Goal: Task Accomplishment & Management: Complete application form

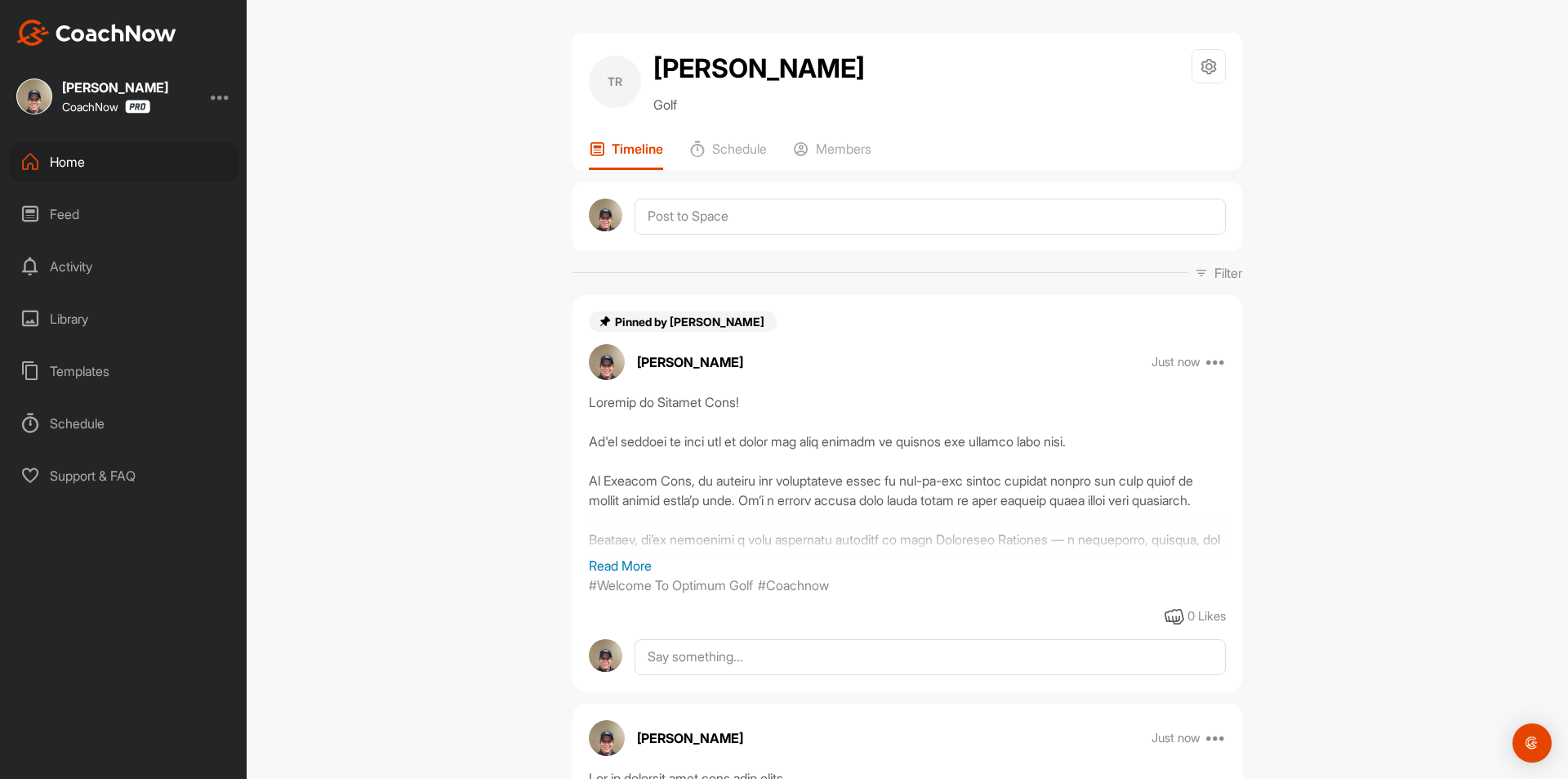
click at [95, 375] on div "Templates" at bounding box center [125, 371] width 231 height 41
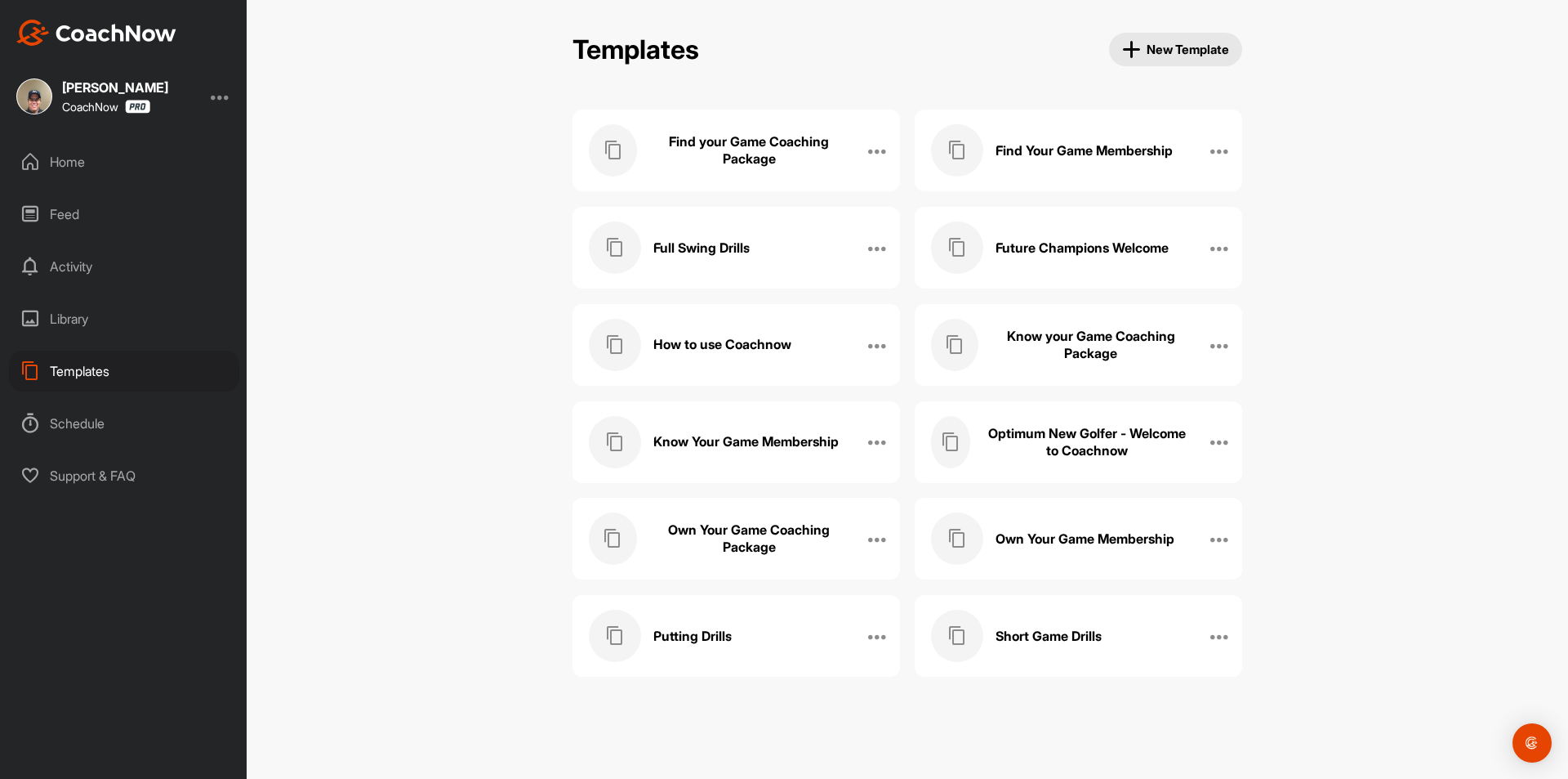
click at [1083, 359] on h3 "Know your Game Coaching Package" at bounding box center [1092, 344] width 201 height 34
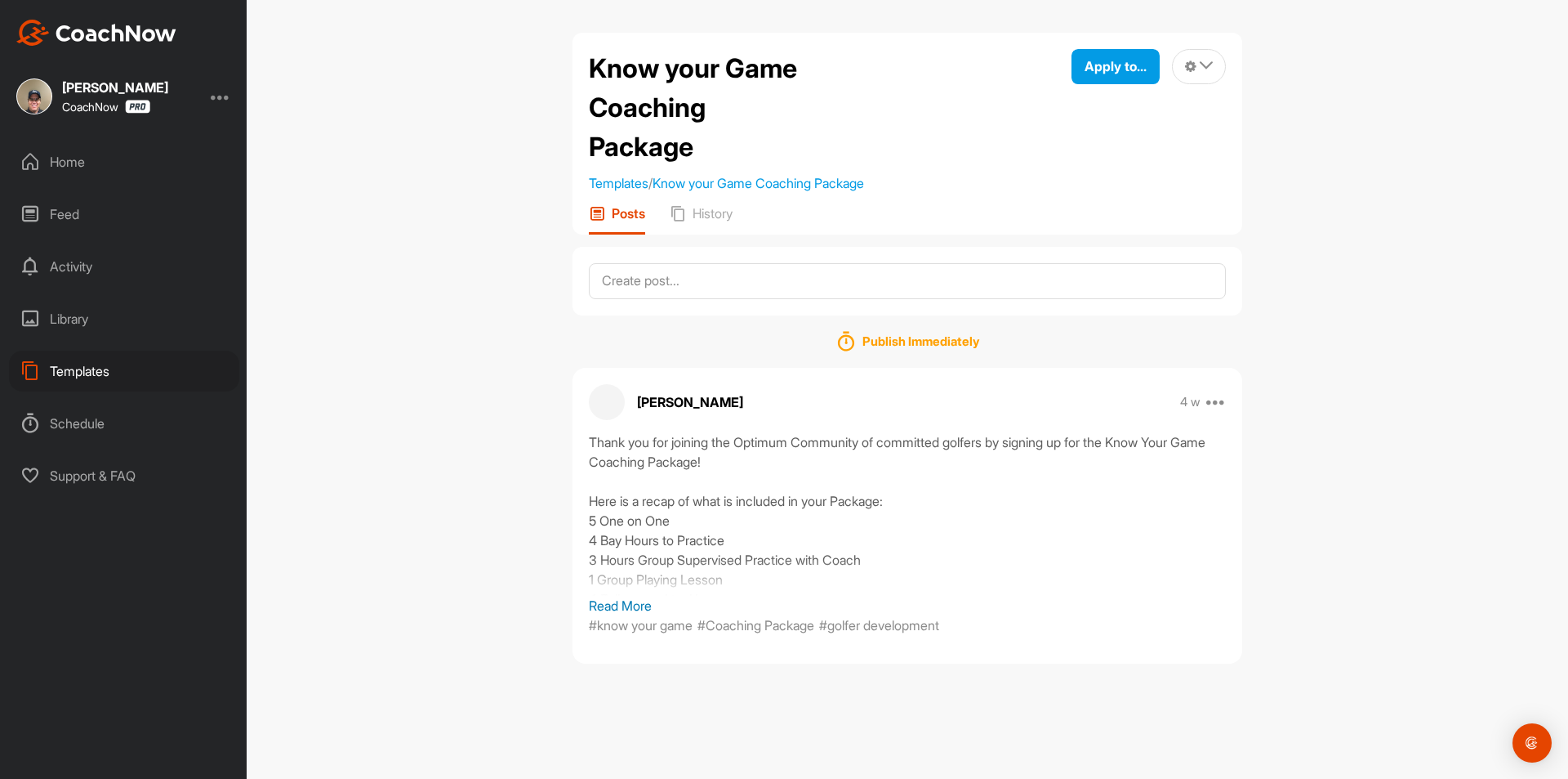
click at [635, 609] on p "Read More" at bounding box center [907, 605] width 637 height 20
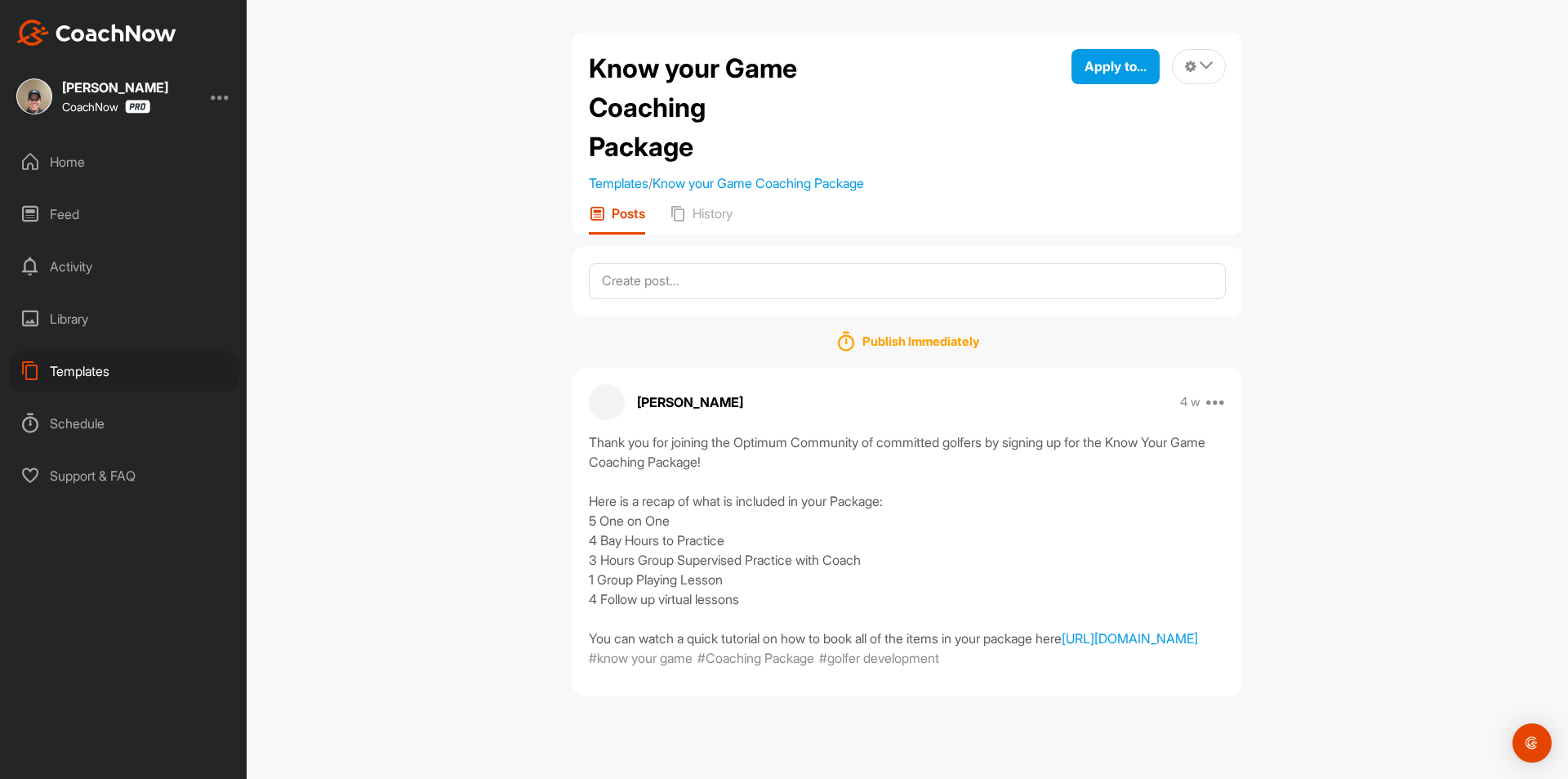
scroll to position [38, 0]
click at [1102, 57] on div "Apply to..." at bounding box center [1116, 66] width 62 height 20
click at [1099, 101] on div "Apply to Space" at bounding box center [1078, 122] width 164 height 51
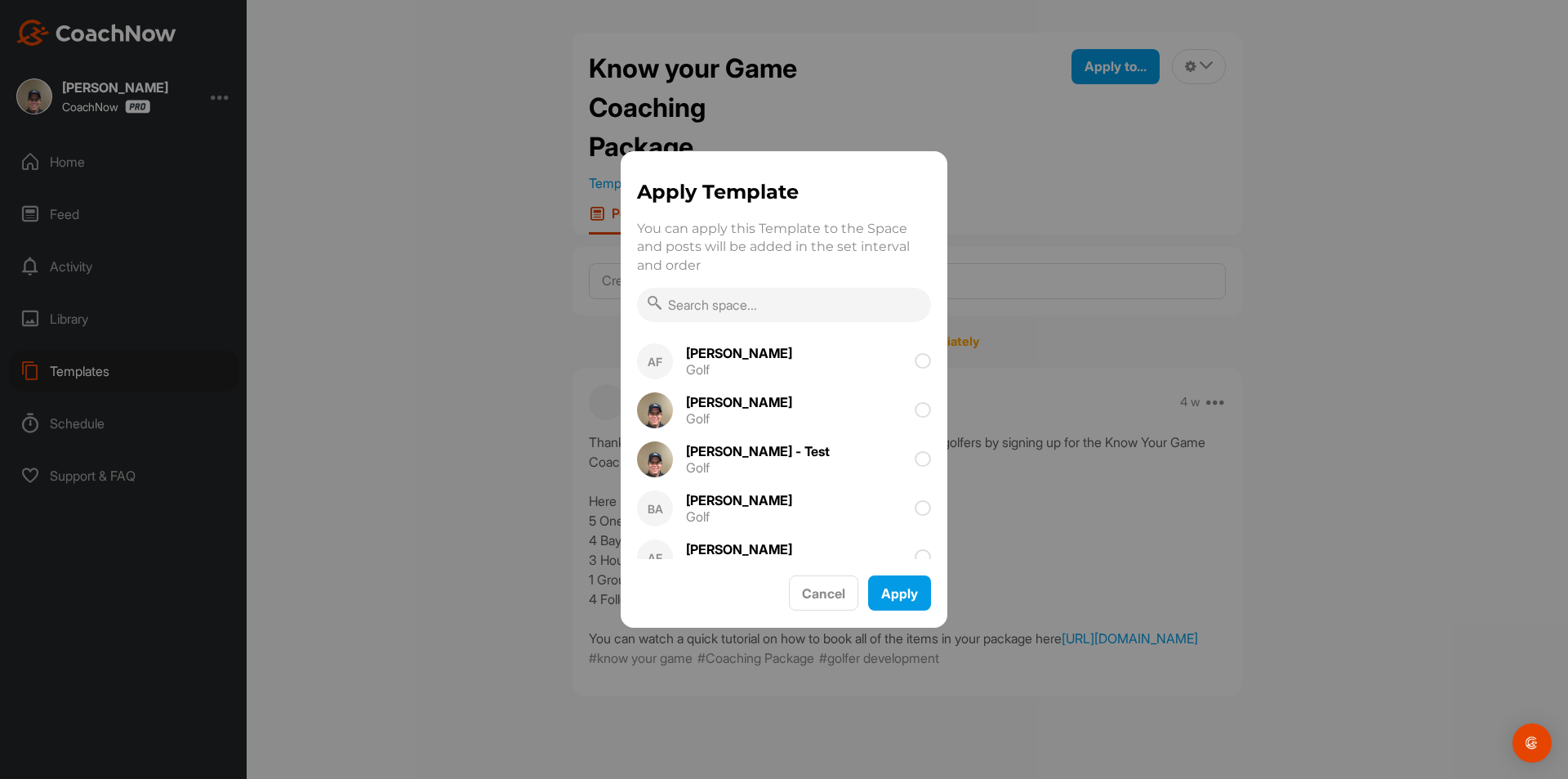
click at [673, 313] on input "text" at bounding box center [784, 304] width 294 height 34
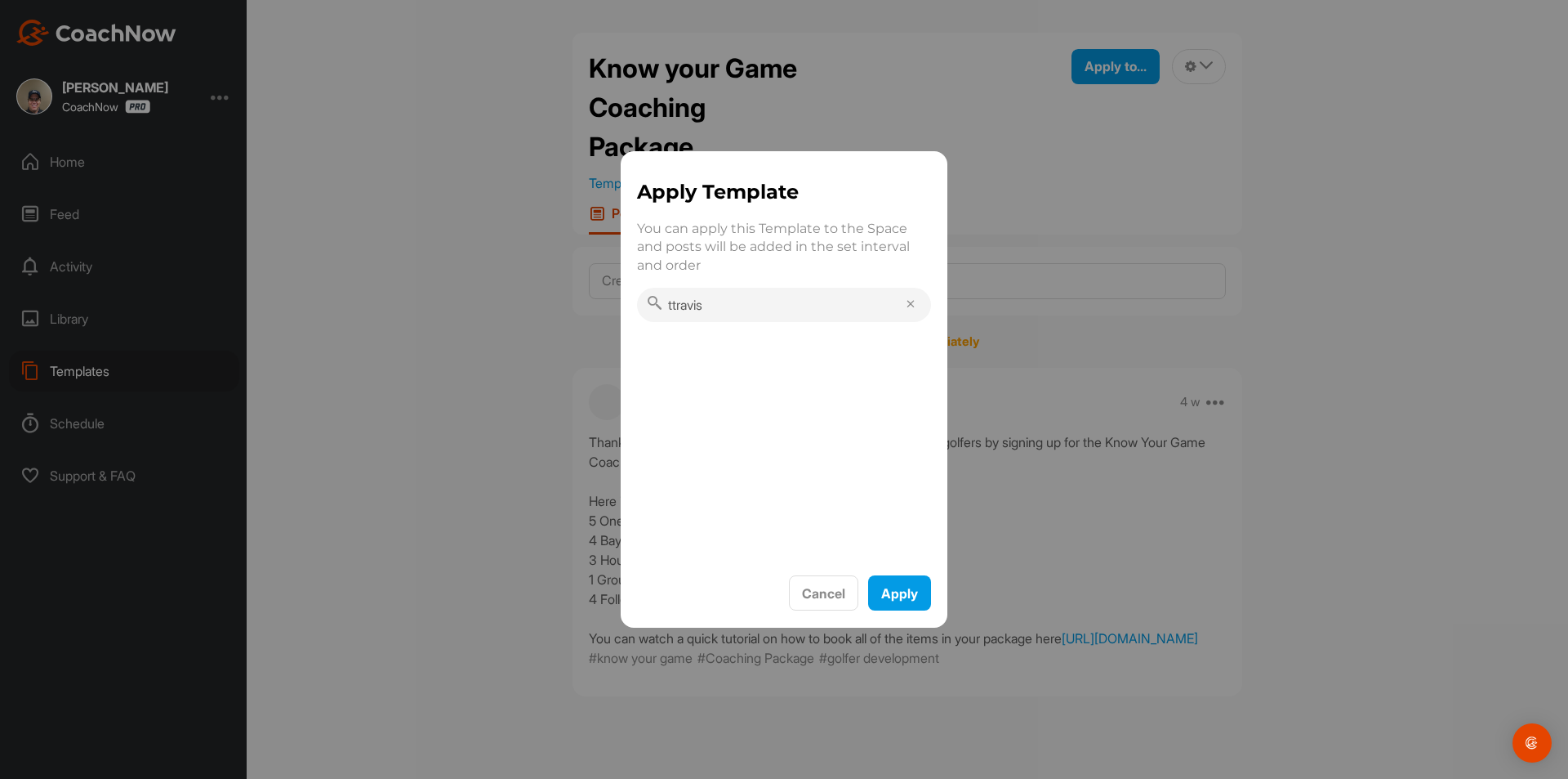
click at [673, 313] on input "ttravis" at bounding box center [784, 304] width 294 height 34
type input "[PERSON_NAME]"
click at [929, 365] on icon at bounding box center [923, 365] width 17 height 17
click at [903, 598] on button "Apply" at bounding box center [900, 593] width 63 height 35
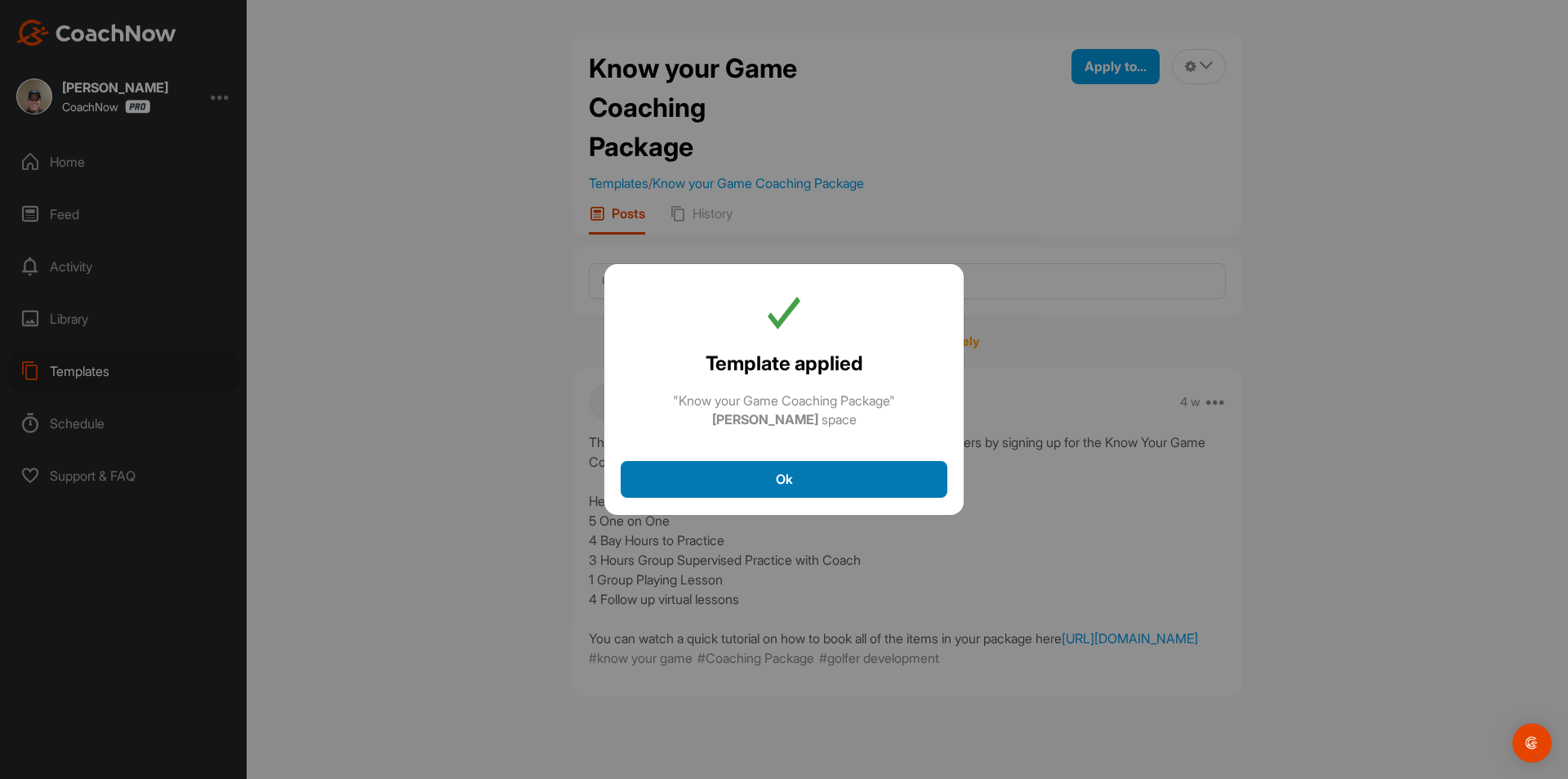
click at [783, 472] on button "Ok" at bounding box center [784, 479] width 327 height 37
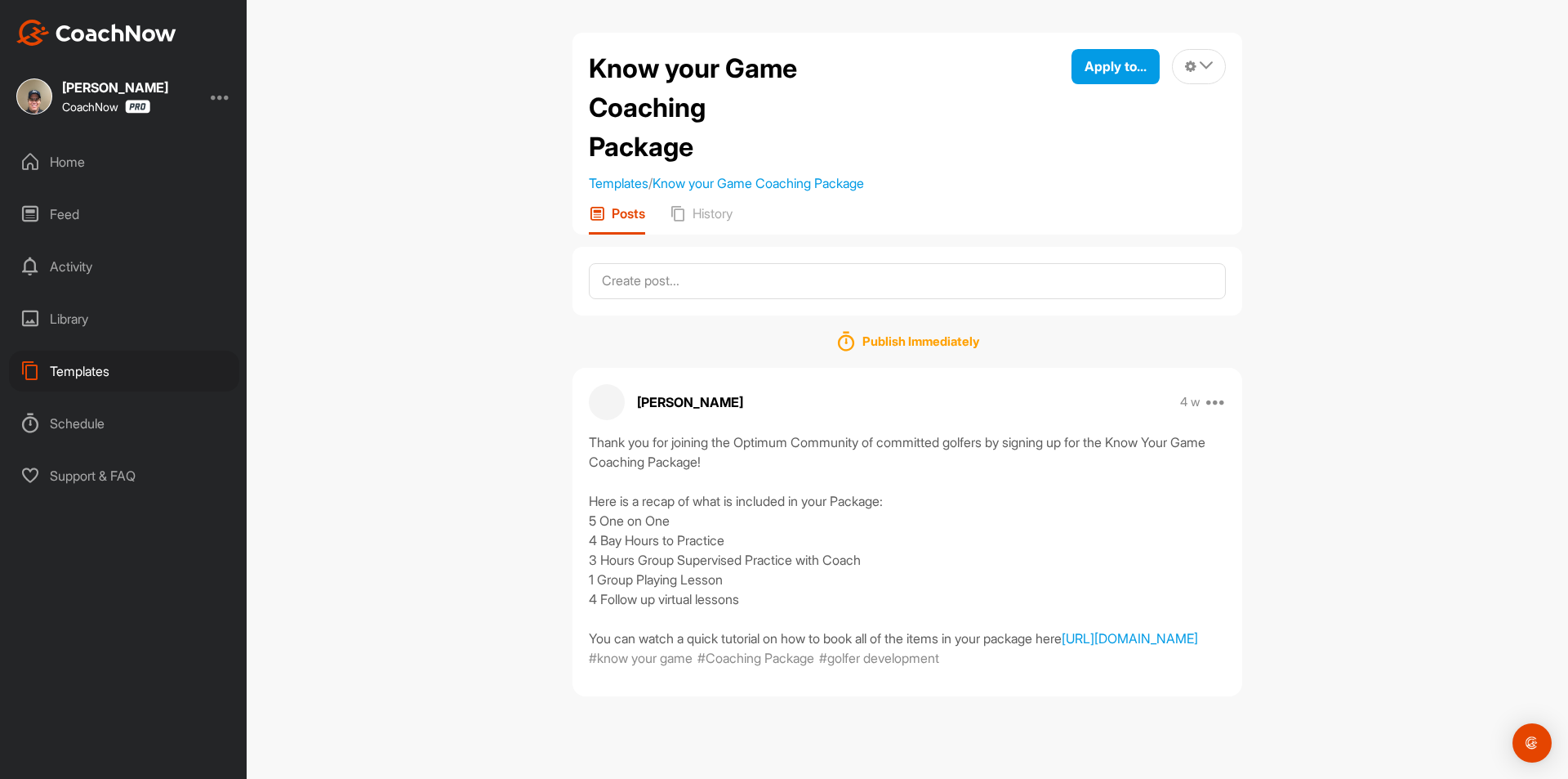
click at [76, 155] on div "Home" at bounding box center [125, 162] width 231 height 41
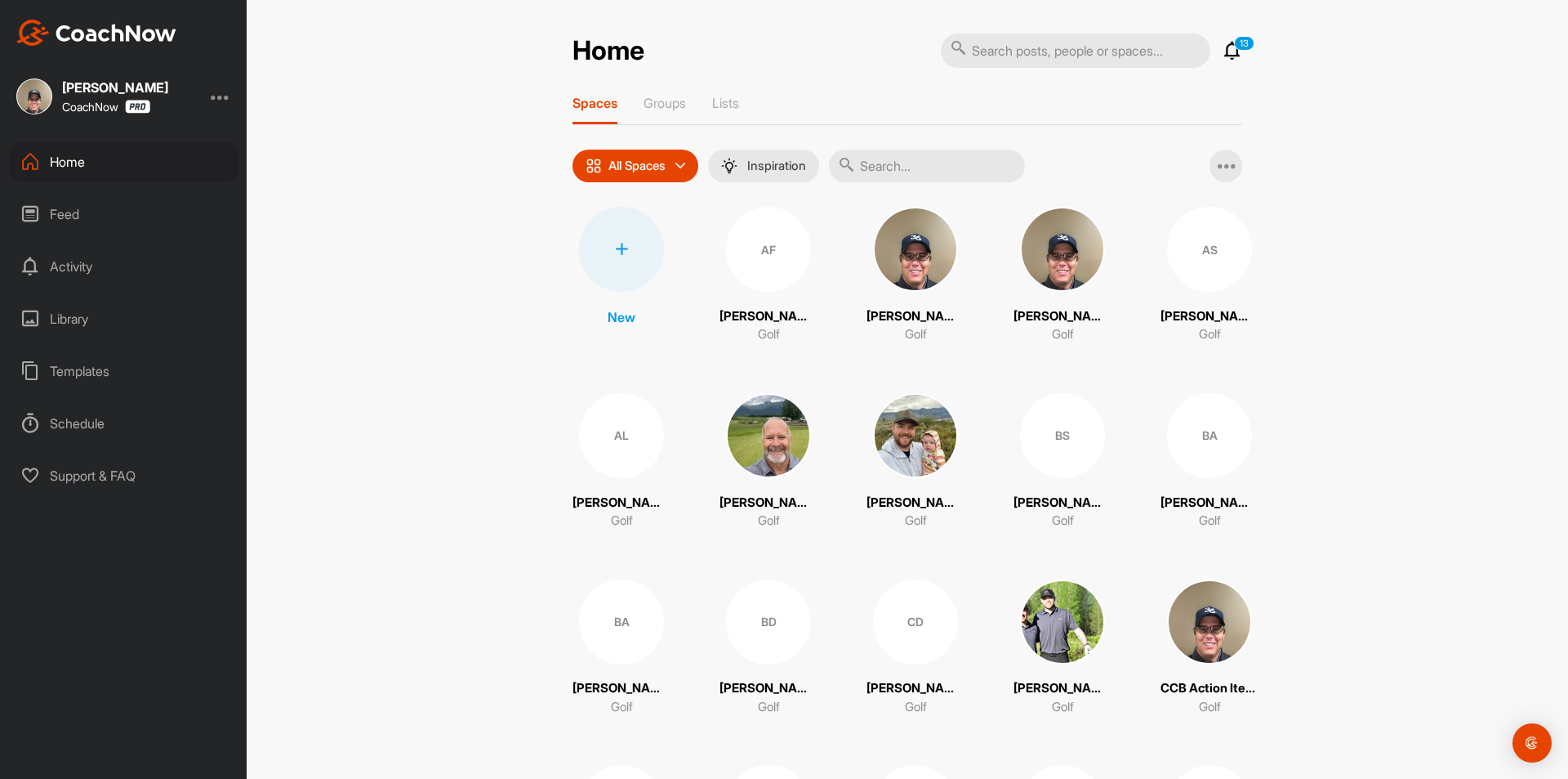
click at [909, 162] on input "text" at bounding box center [927, 166] width 196 height 33
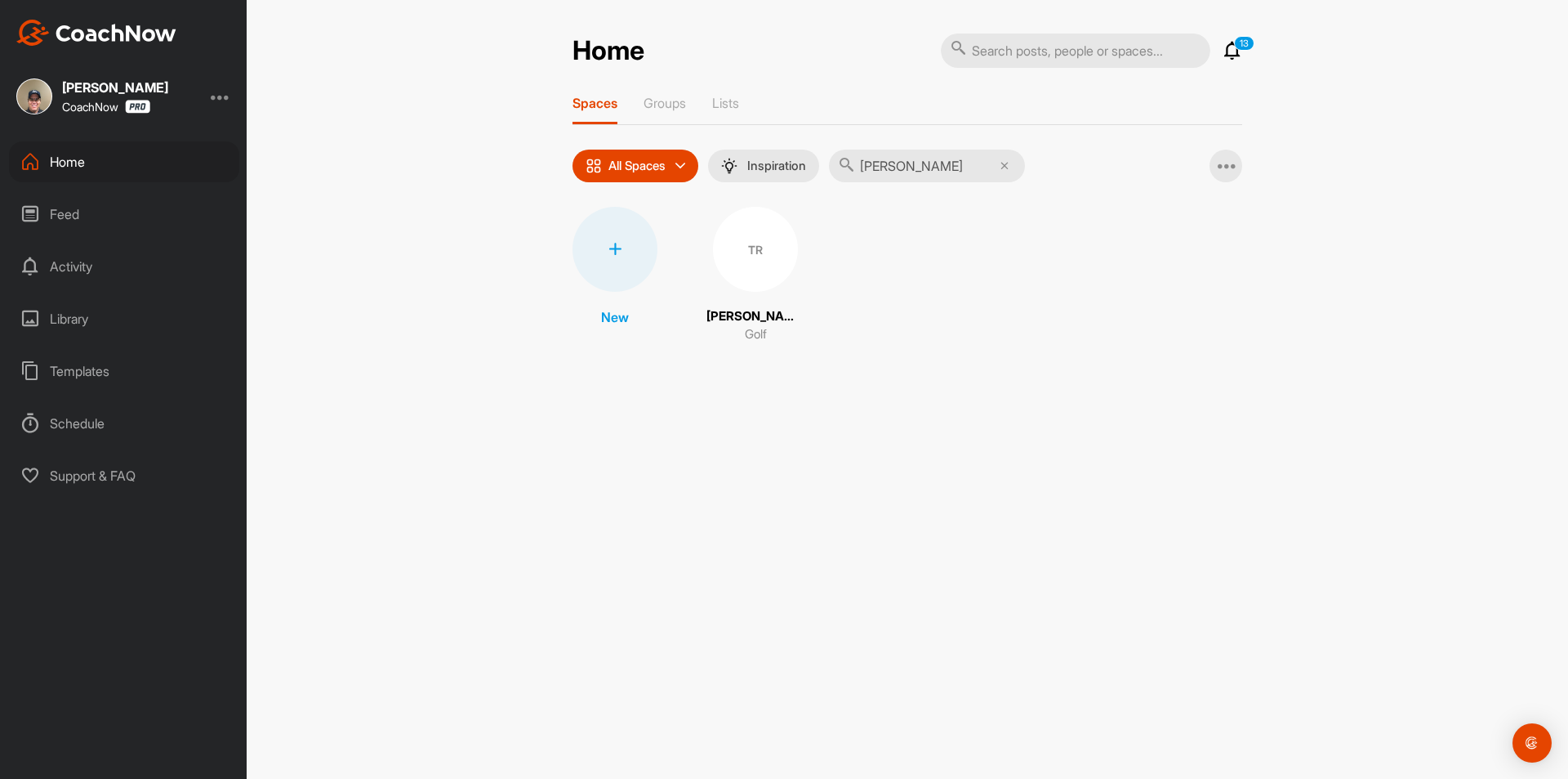
type input "[PERSON_NAME]"
click at [784, 244] on div "TR" at bounding box center [755, 248] width 85 height 85
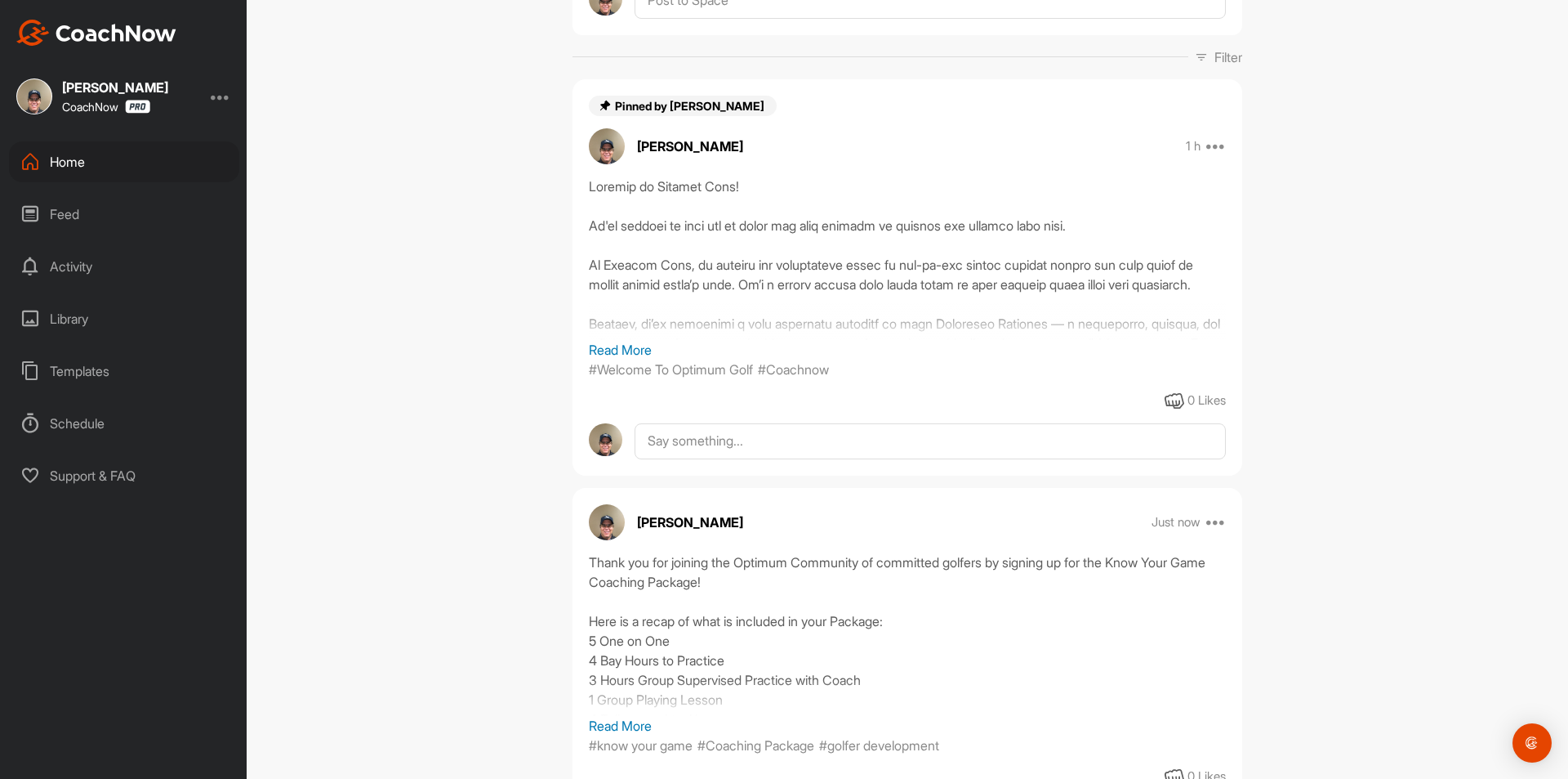
scroll to position [245, 0]
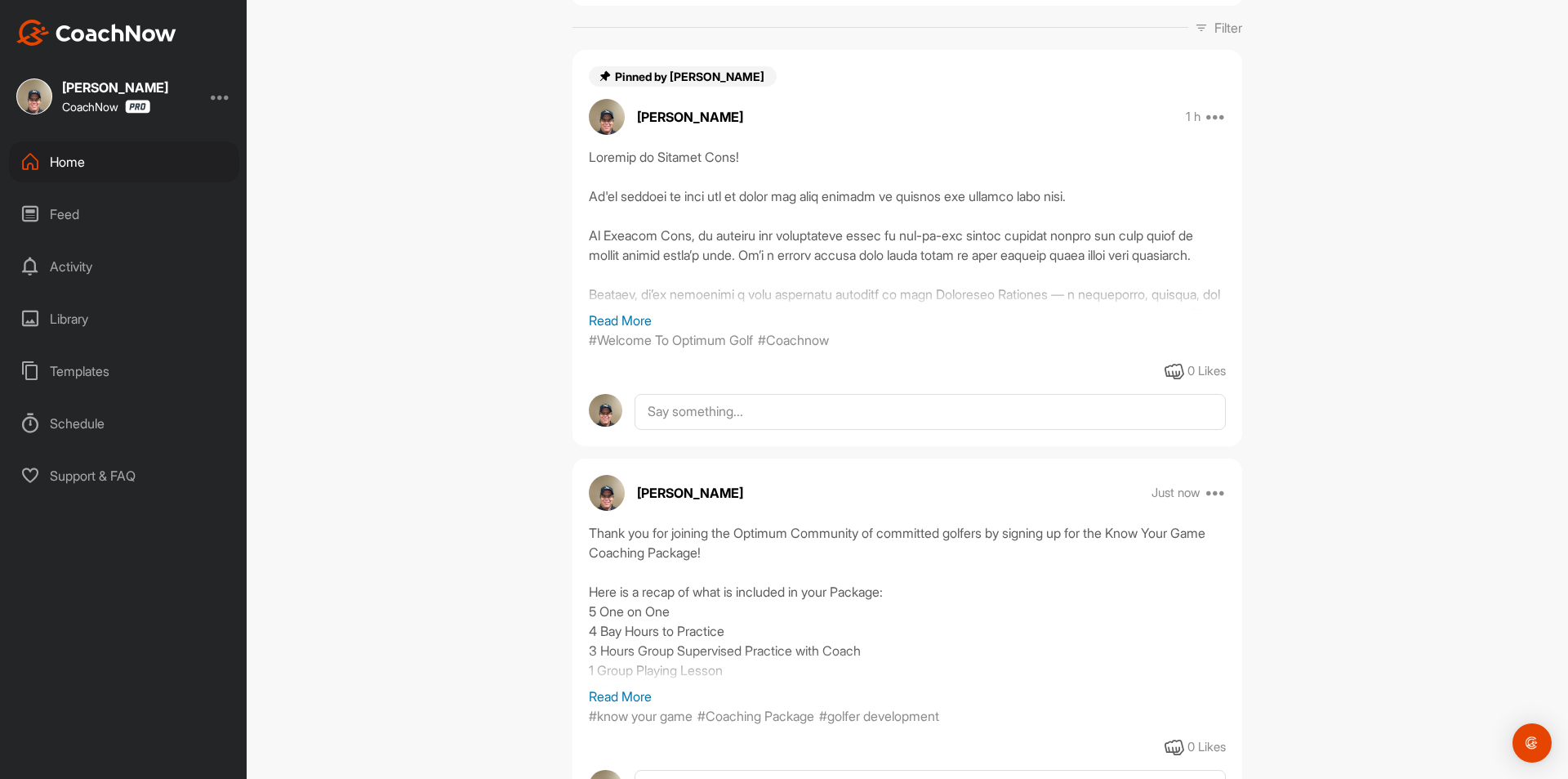
click at [613, 320] on p "Read More" at bounding box center [907, 320] width 637 height 20
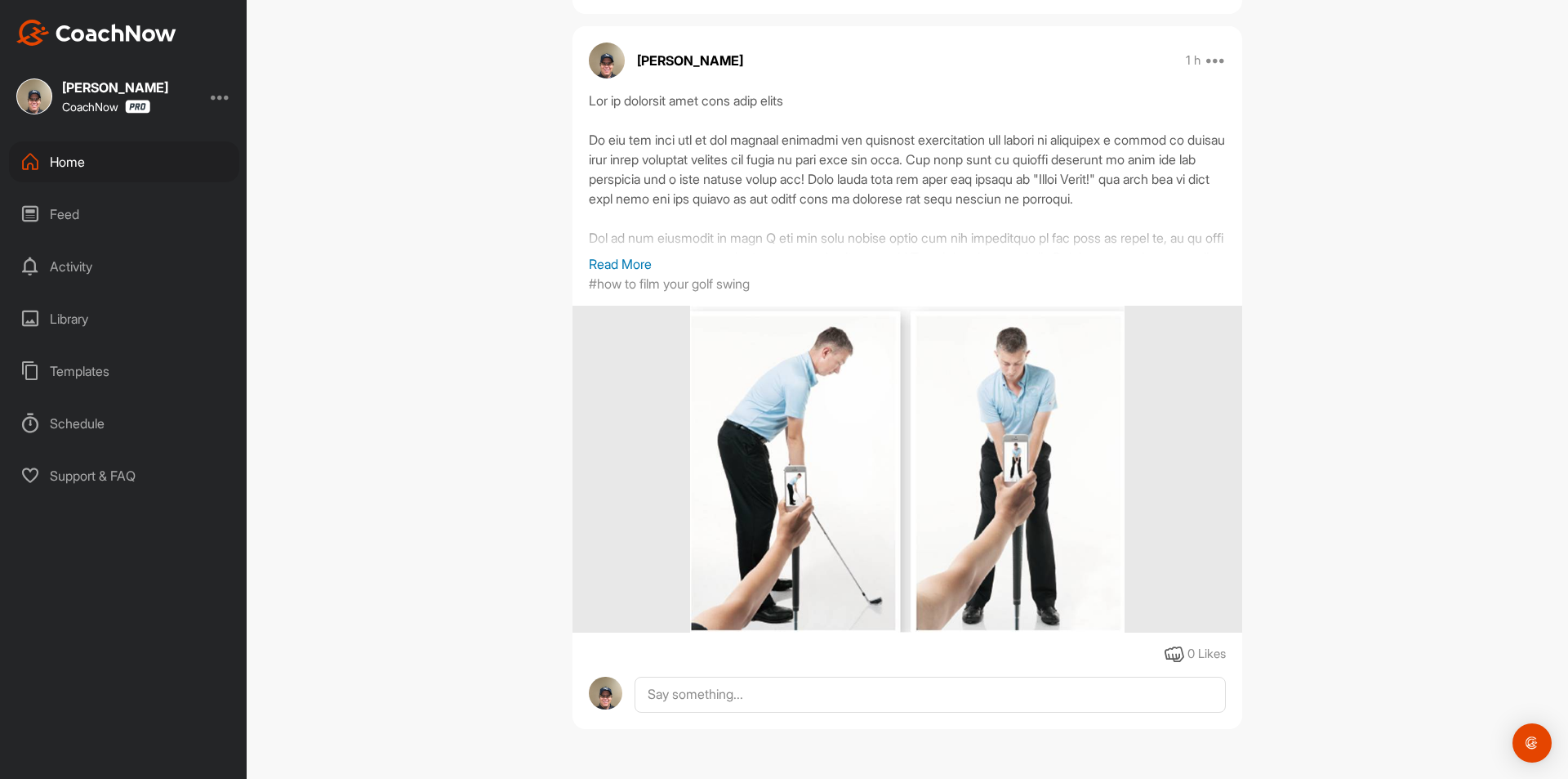
scroll to position [3434, 0]
click at [95, 159] on div "Home" at bounding box center [125, 162] width 231 height 41
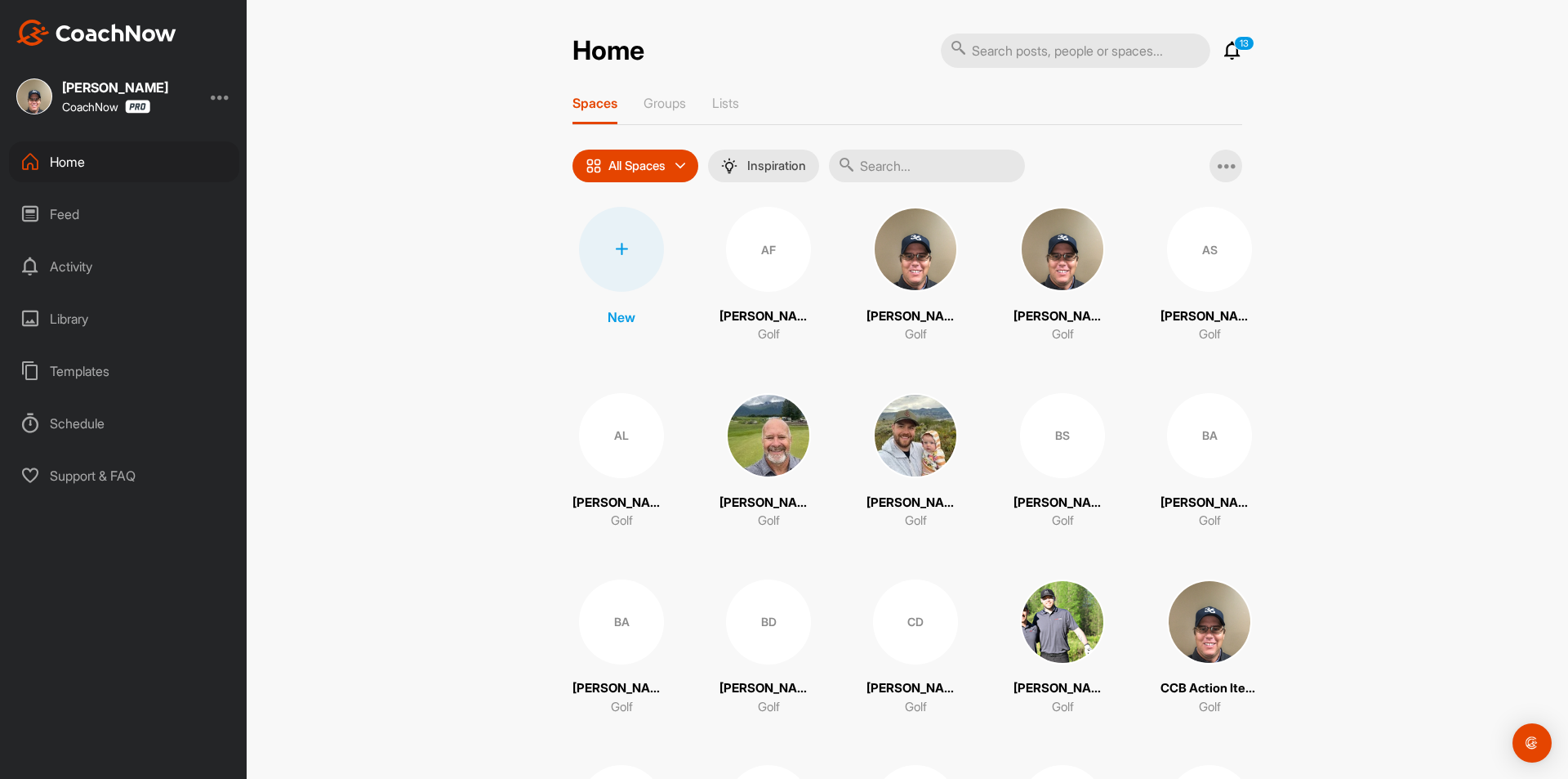
click at [605, 253] on div at bounding box center [621, 248] width 85 height 85
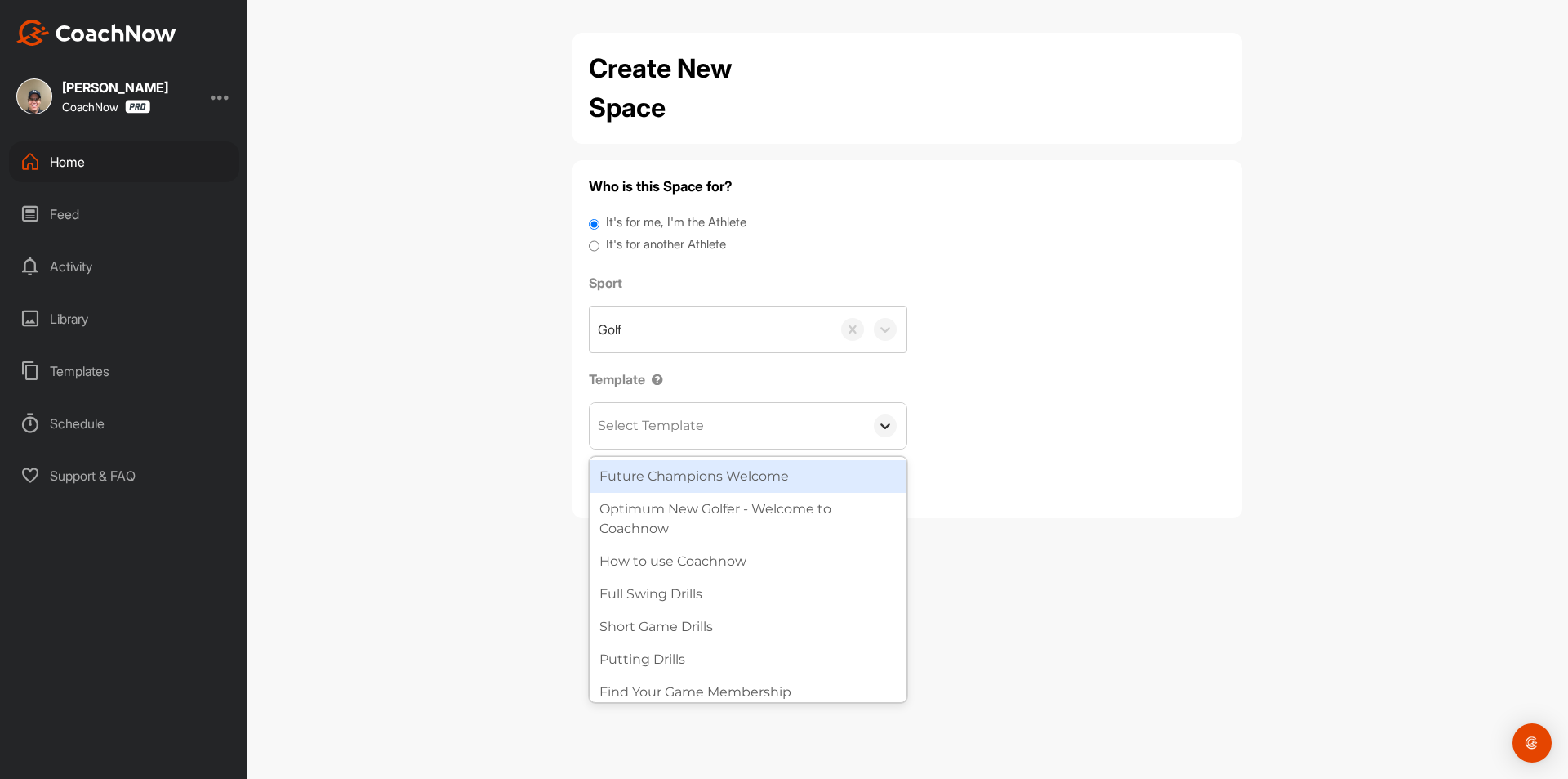
click at [884, 427] on icon at bounding box center [885, 427] width 10 height 6
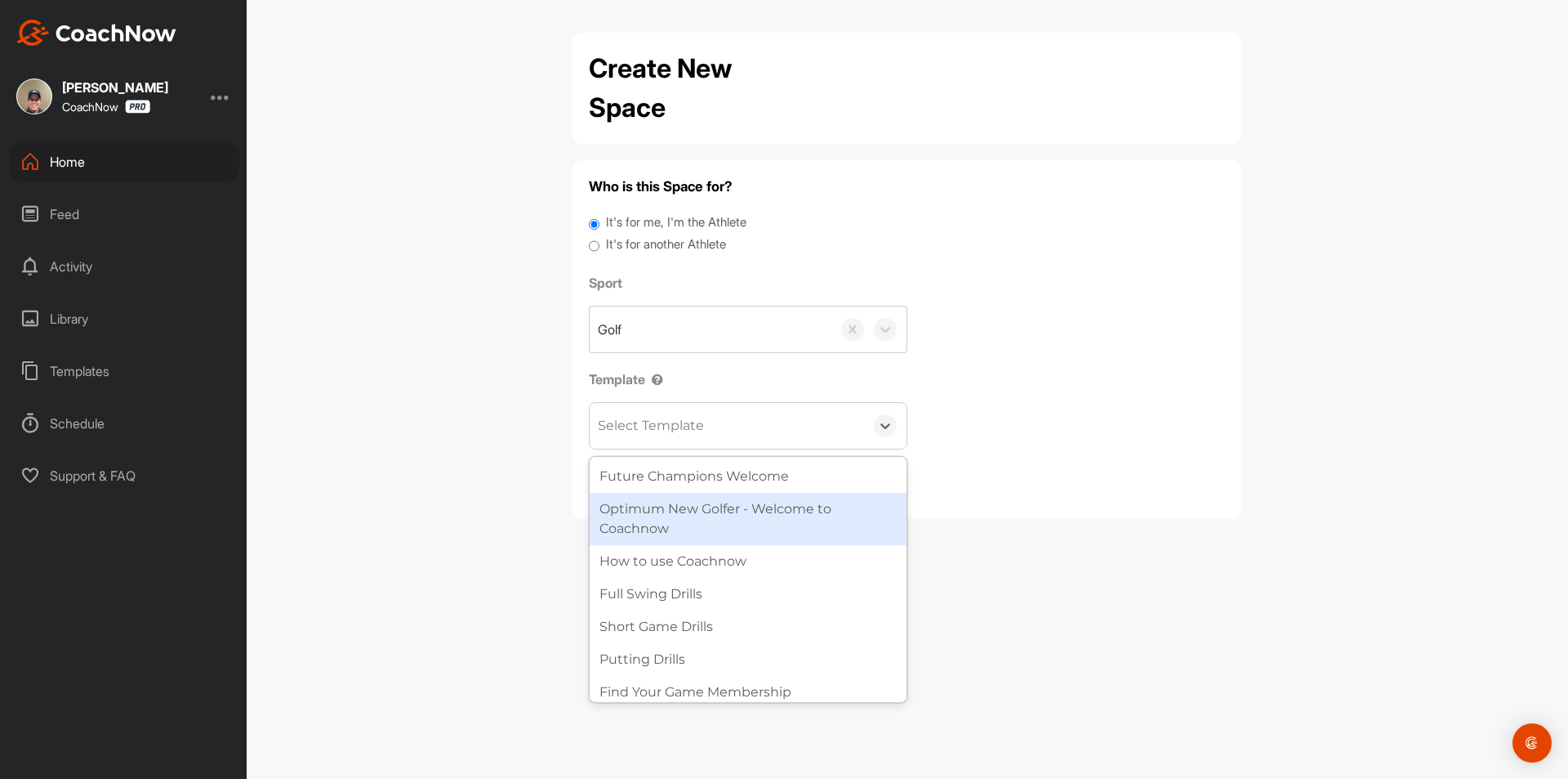
click at [730, 543] on div "Optimum New Golfer - Welcome to Coachnow" at bounding box center [748, 518] width 317 height 52
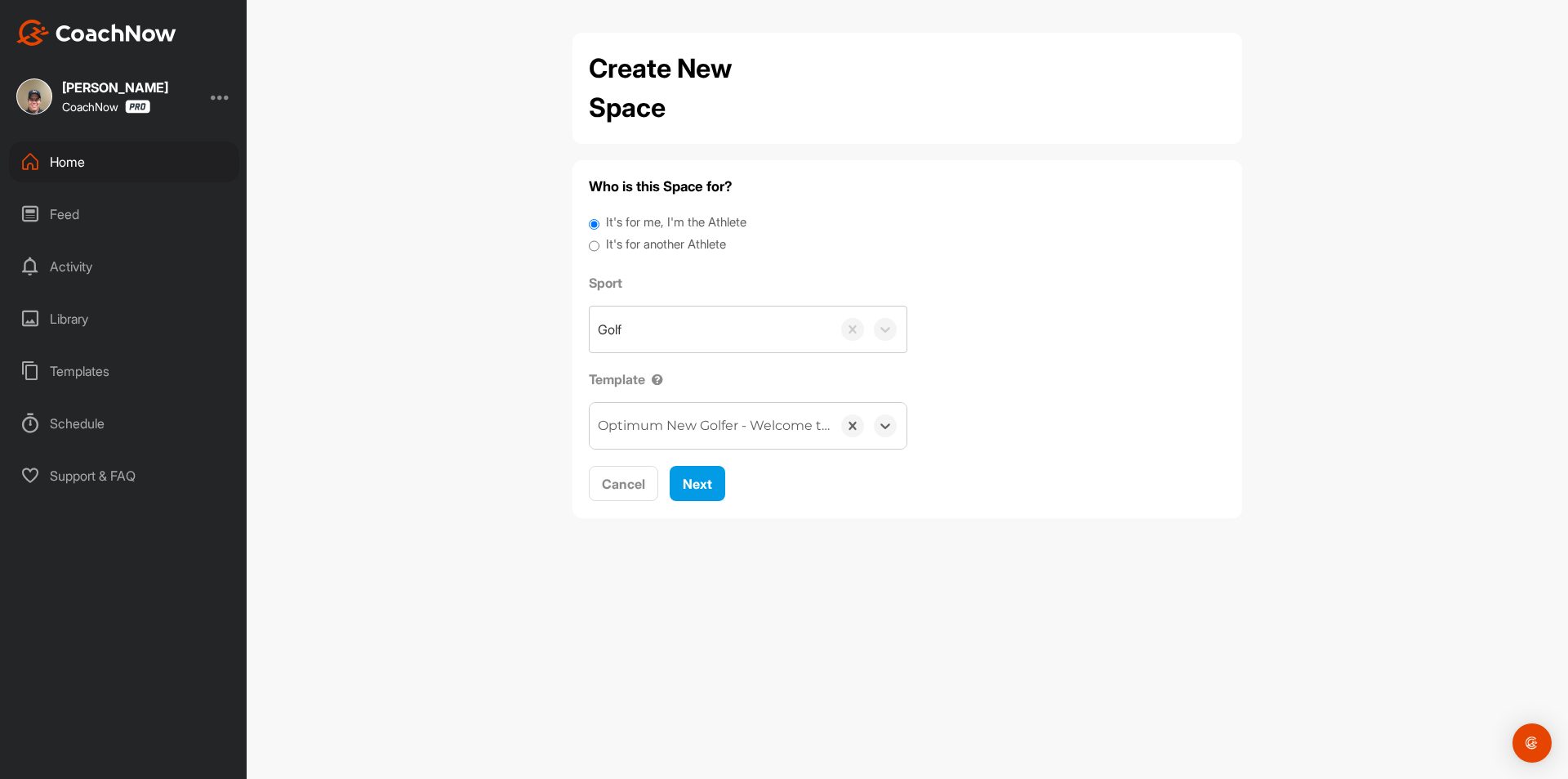
click at [592, 250] on input "It's for another Athlete" at bounding box center [594, 247] width 10 height 22
radio input "true"
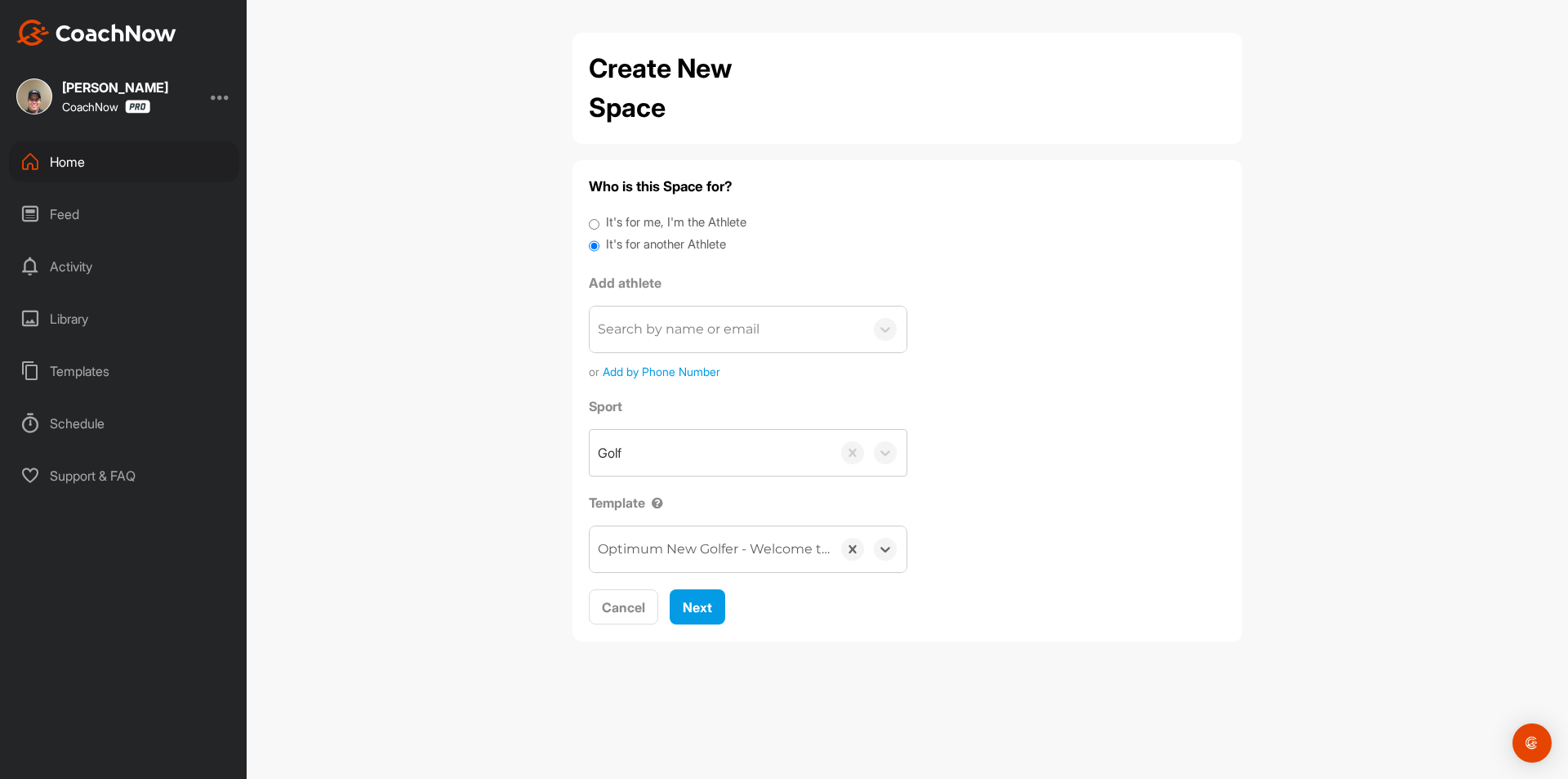
click at [771, 335] on div "Search by name or email" at bounding box center [727, 329] width 275 height 46
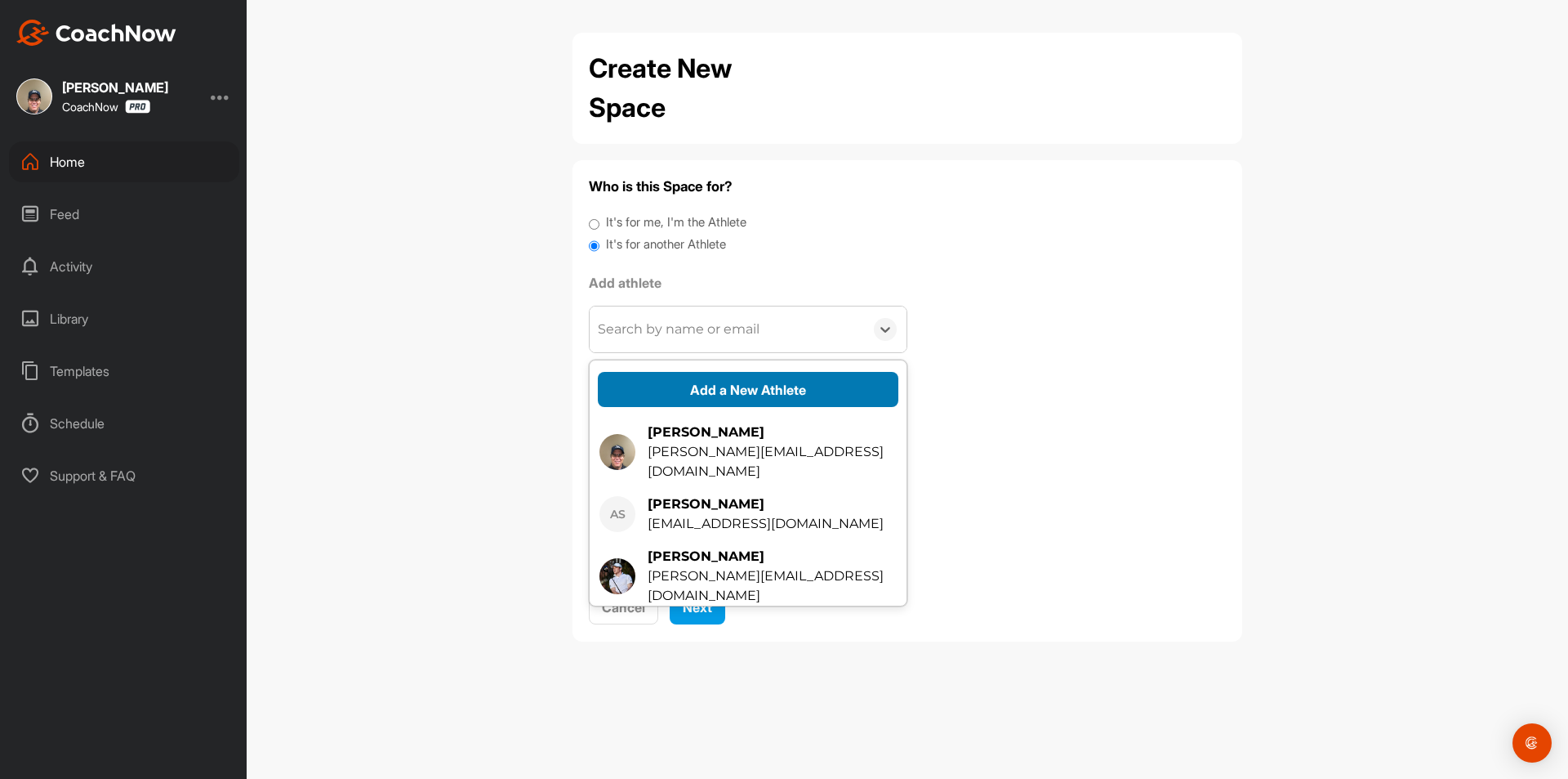
click at [772, 397] on button "Add a New Athlete" at bounding box center [748, 389] width 301 height 35
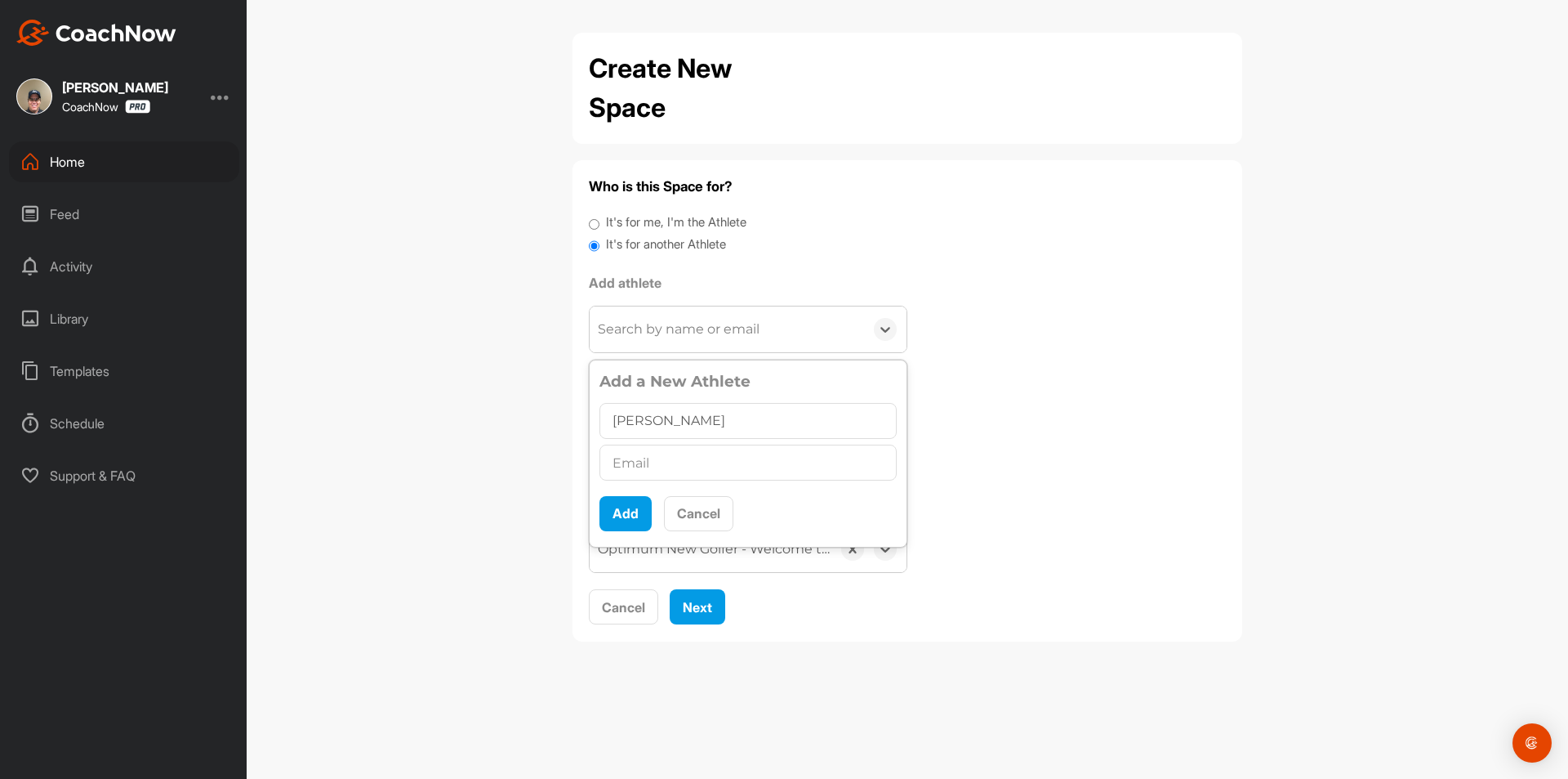
type input "[PERSON_NAME]"
click at [672, 466] on input "text" at bounding box center [748, 463] width 298 height 36
click at [690, 463] on input "text" at bounding box center [748, 463] width 298 height 36
paste input "[EMAIL_ADDRESS][DOMAIN_NAME]"
type input "[EMAIL_ADDRESS][DOMAIN_NAME]"
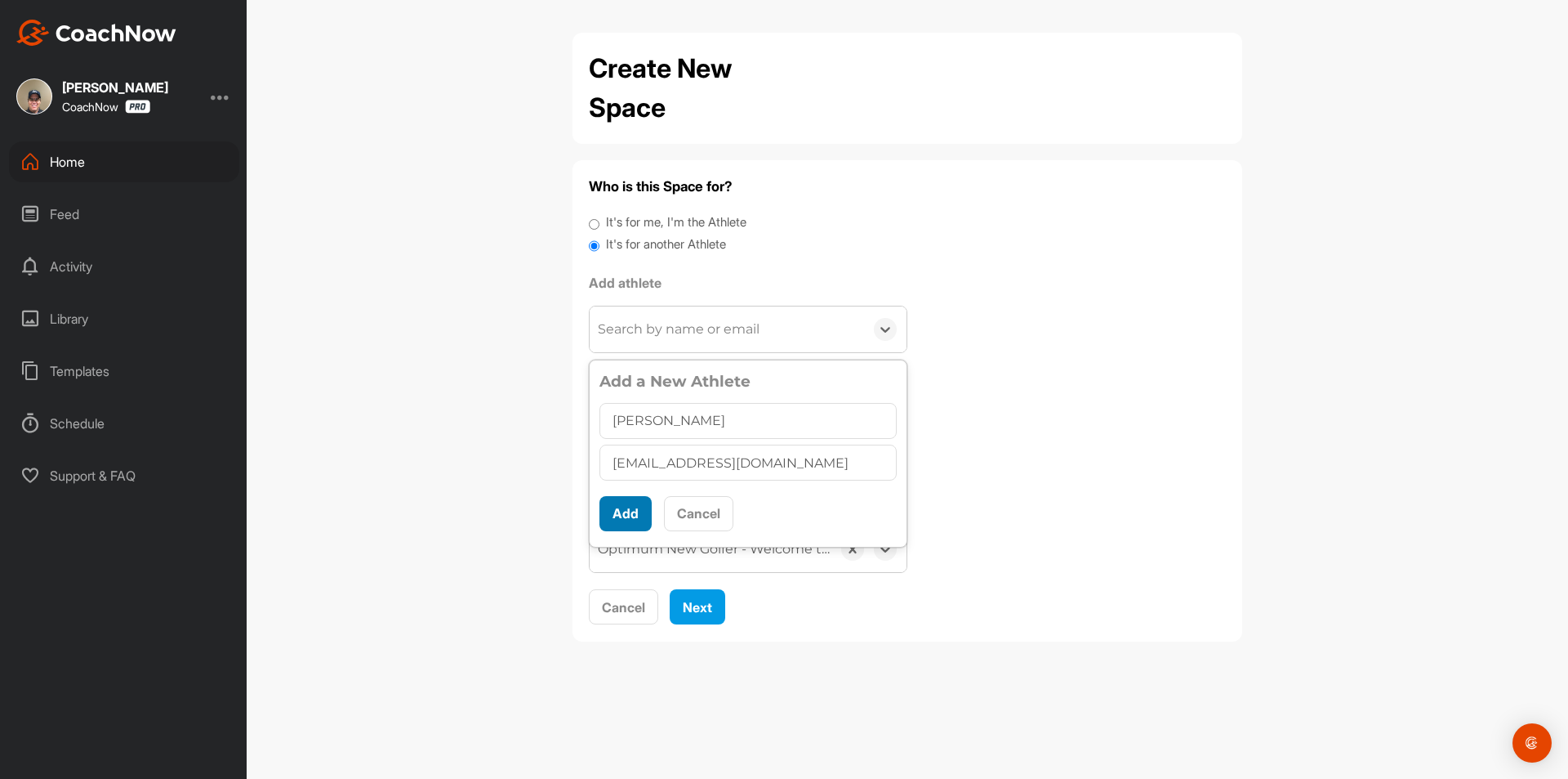
click at [616, 512] on button "Add" at bounding box center [625, 514] width 52 height 35
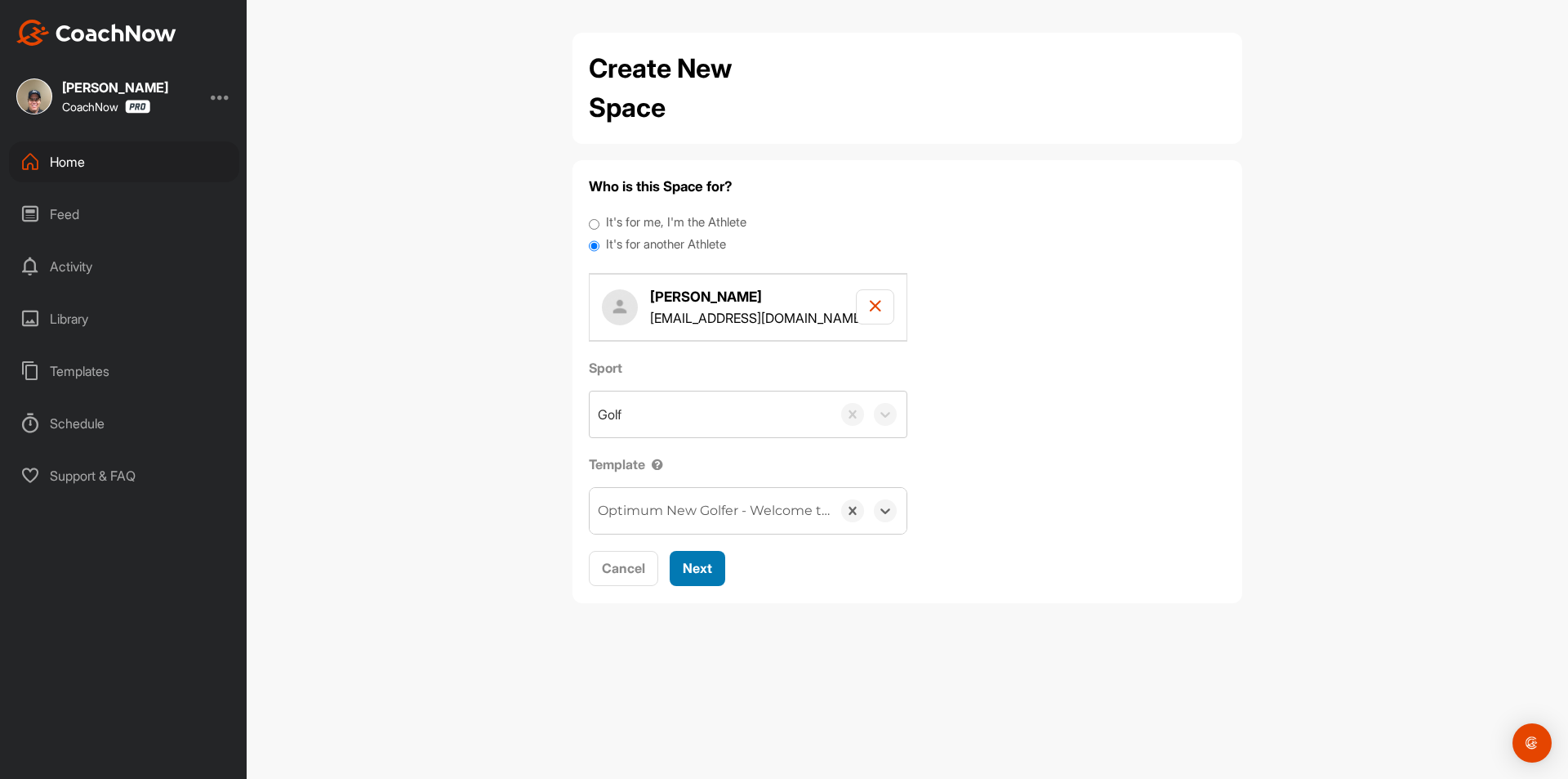
click at [709, 565] on span "Next" at bounding box center [698, 568] width 30 height 17
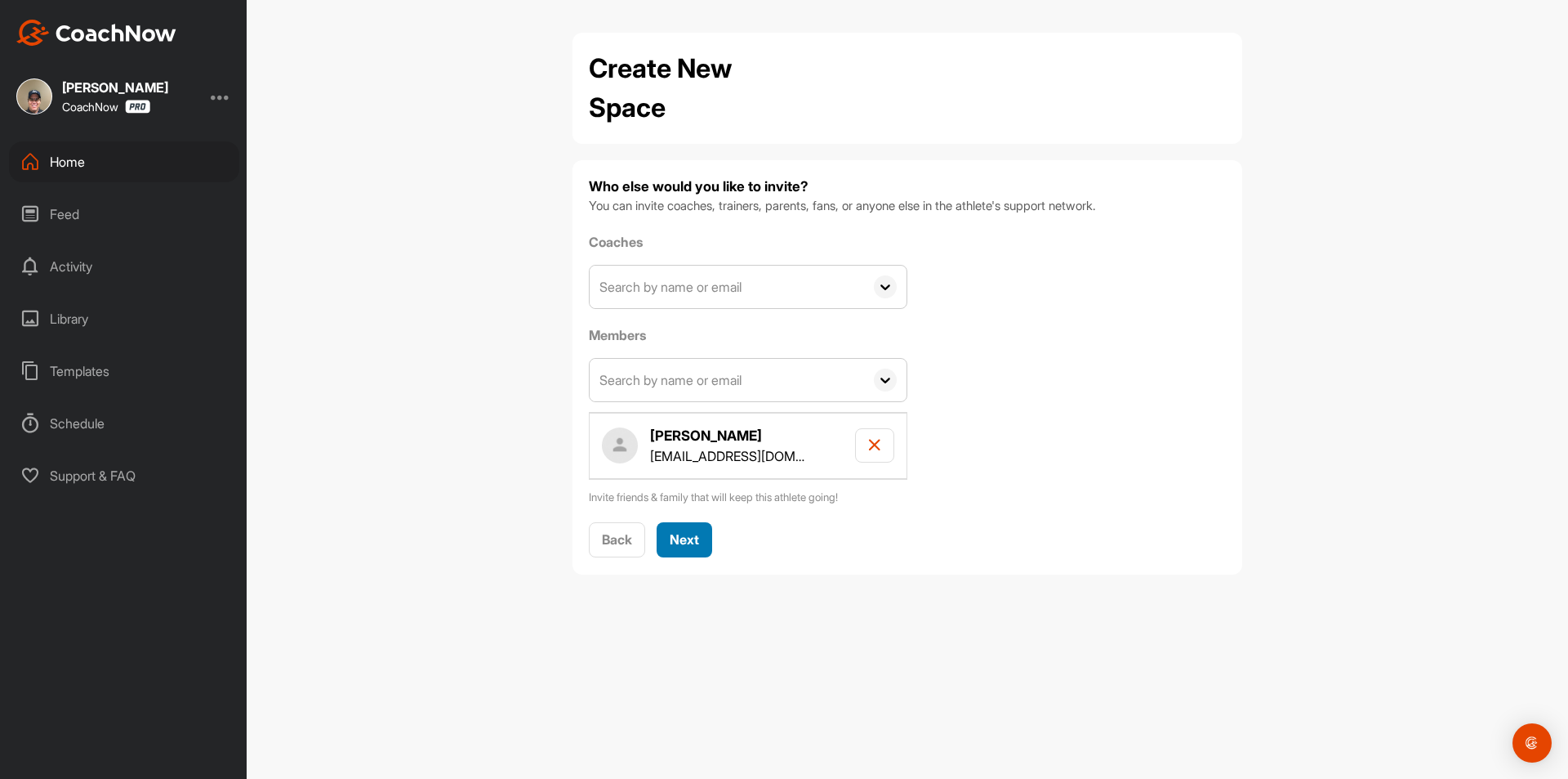
click at [691, 548] on div "Next" at bounding box center [685, 539] width 30 height 20
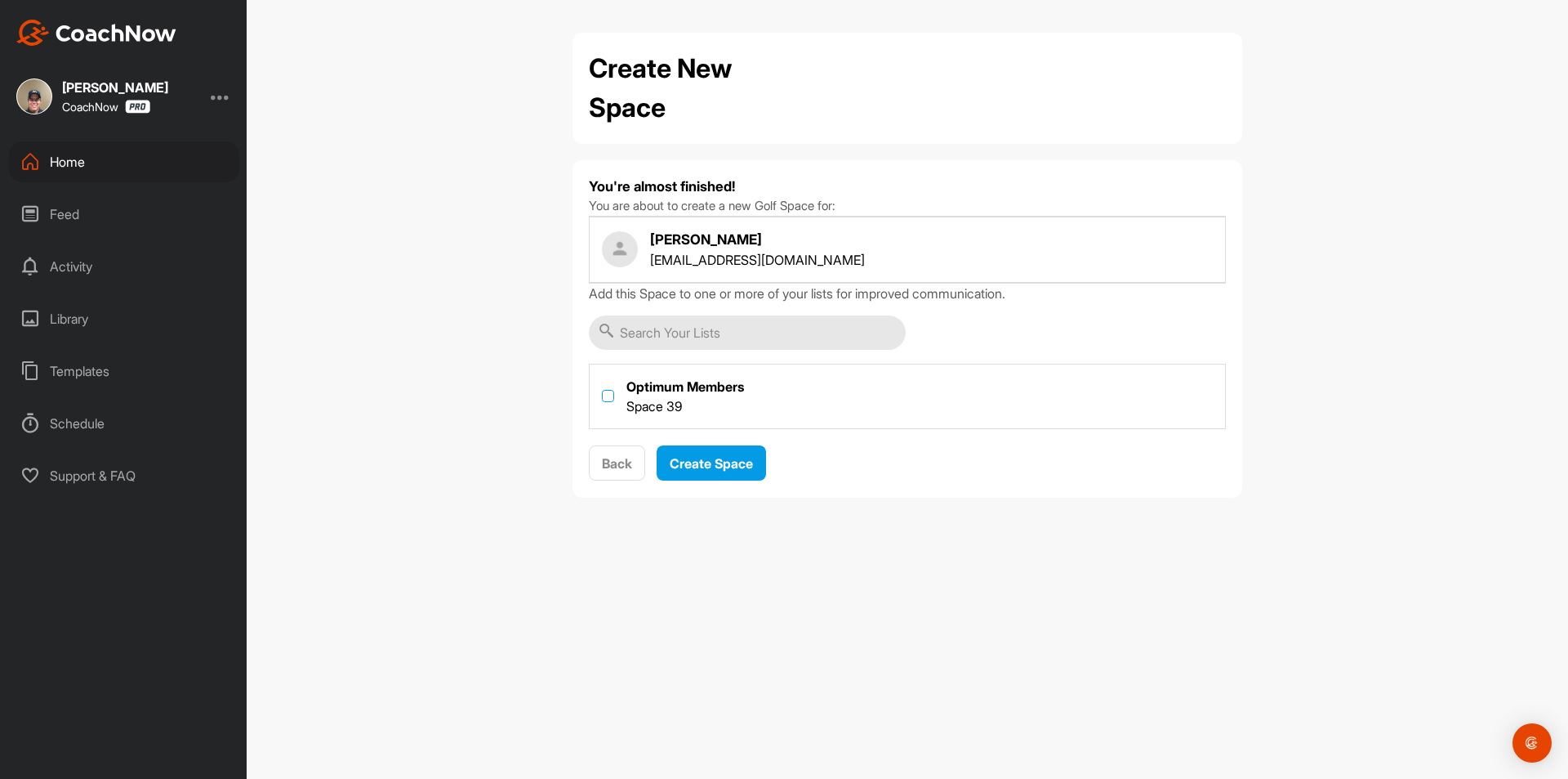
click at [610, 395] on label at bounding box center [608, 396] width 12 height 12
click at [603, 391] on input "checkbox" at bounding box center [602, 390] width 1 height 1
checkbox input "true"
click at [719, 463] on span "Create Space" at bounding box center [712, 463] width 84 height 17
